Goal: Book appointment/travel/reservation

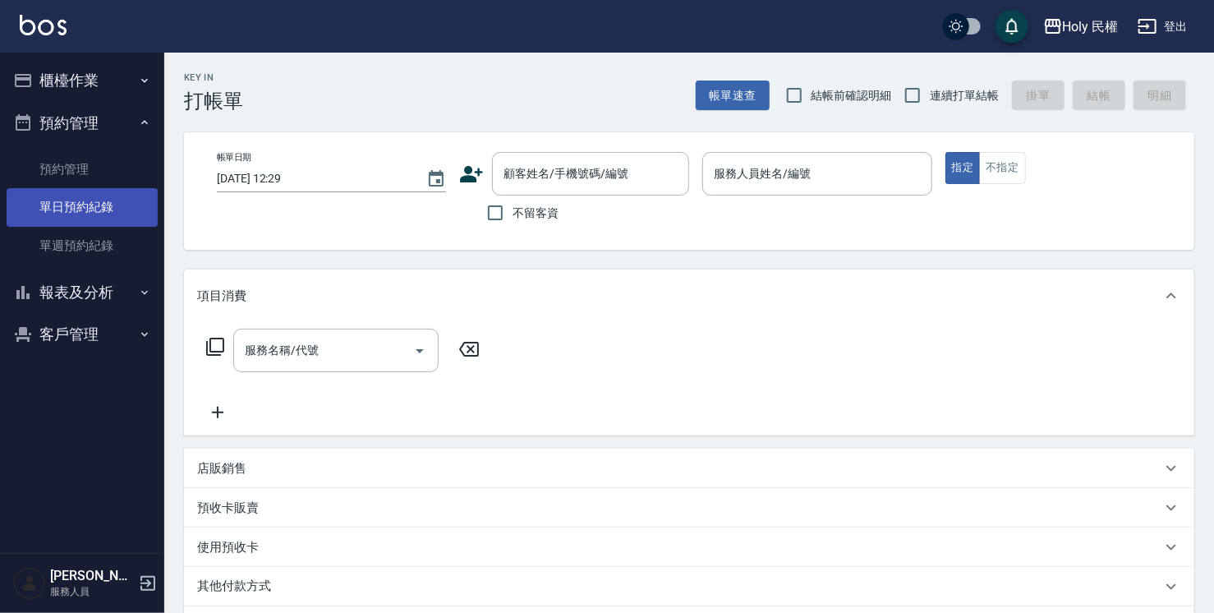
click at [101, 205] on link "單日預約紀錄" at bounding box center [82, 207] width 151 height 38
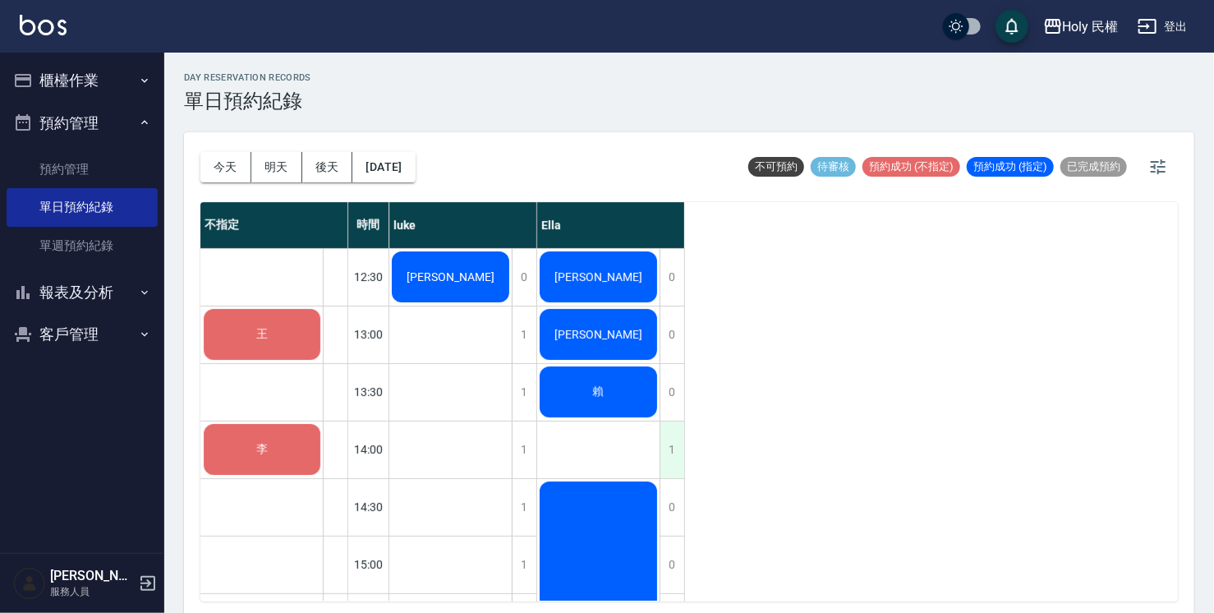
click at [668, 439] on div "1" at bounding box center [672, 449] width 25 height 57
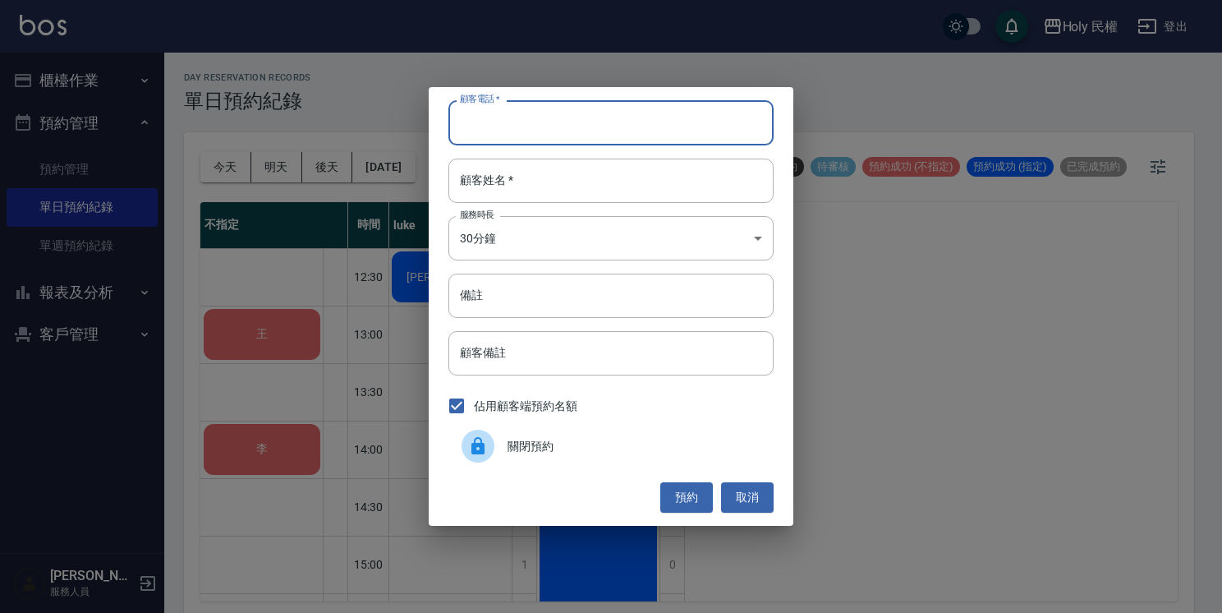
click at [678, 134] on input "顧客電話   *" at bounding box center [610, 122] width 325 height 44
type input "0975915305"
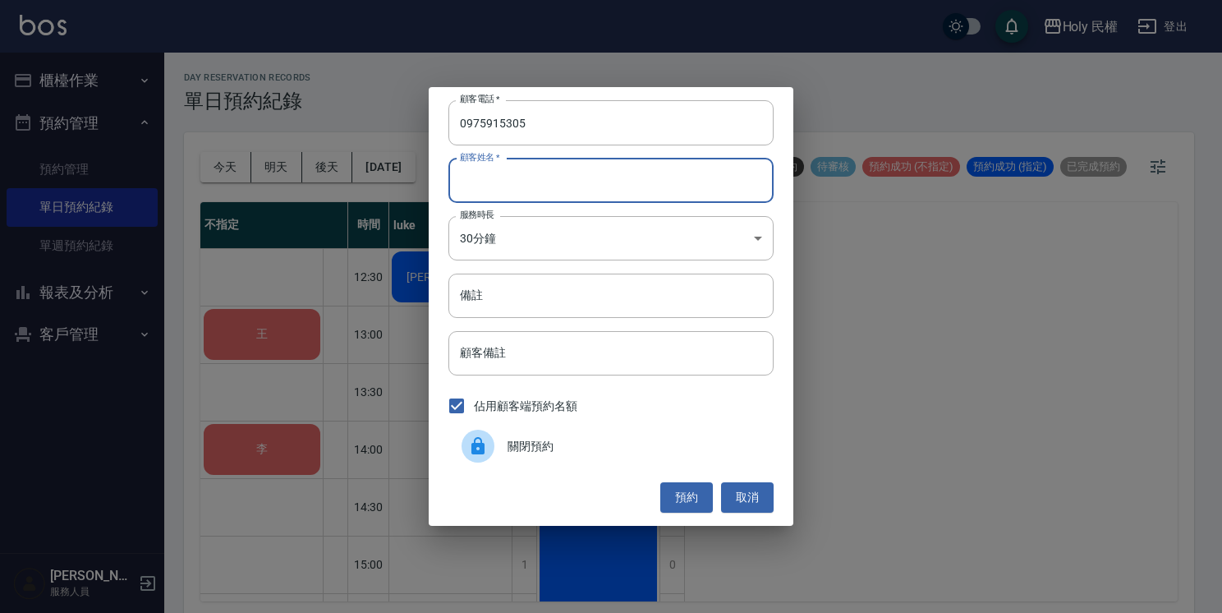
click at [618, 168] on input "顧客姓名   *" at bounding box center [610, 181] width 325 height 44
type input "v"
type input "謝"
click at [710, 499] on button "預約" at bounding box center [686, 497] width 53 height 30
